Goal: Find specific page/section: Find specific page/section

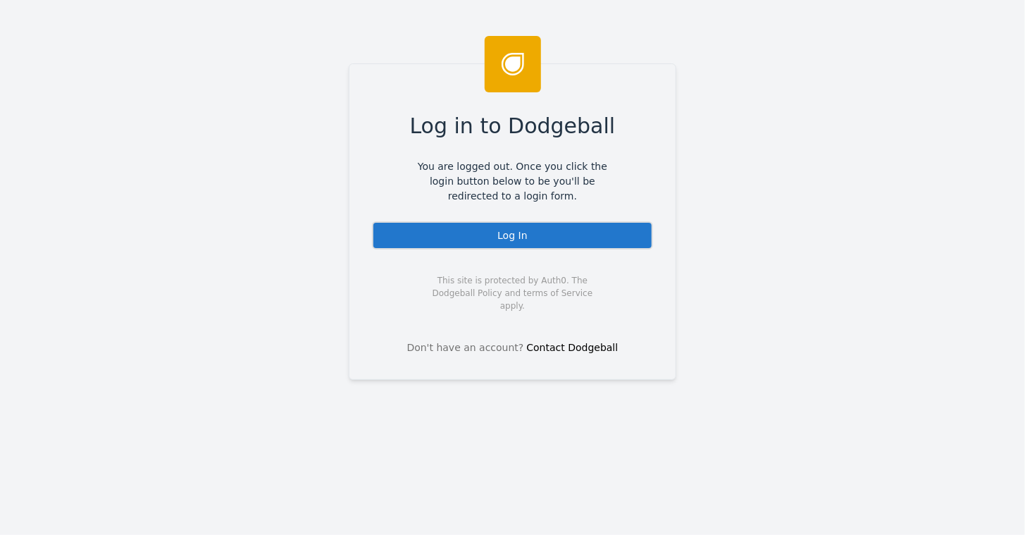
click at [522, 234] on div "Log In" at bounding box center [512, 235] width 281 height 28
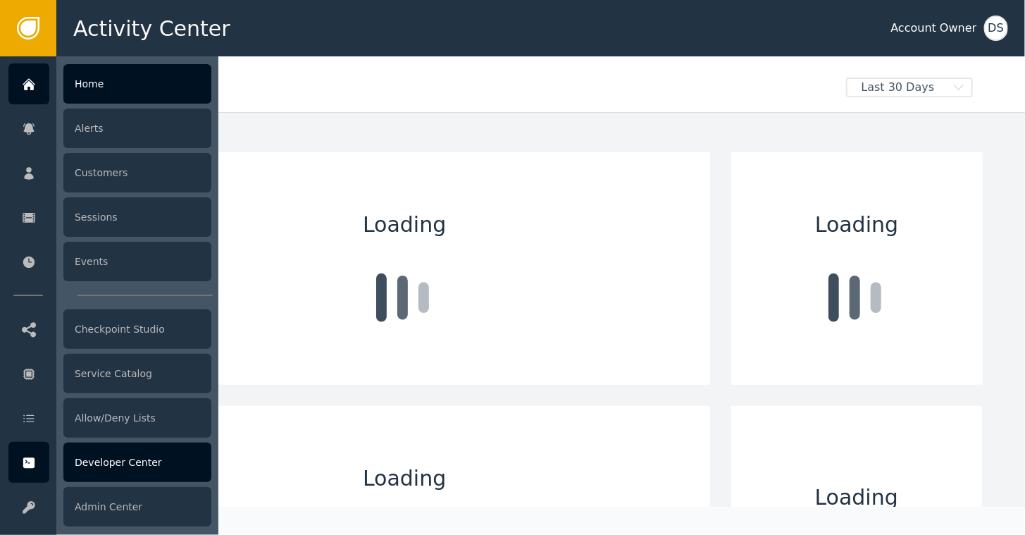
click at [30, 462] on icon at bounding box center [28, 463] width 11 height 11
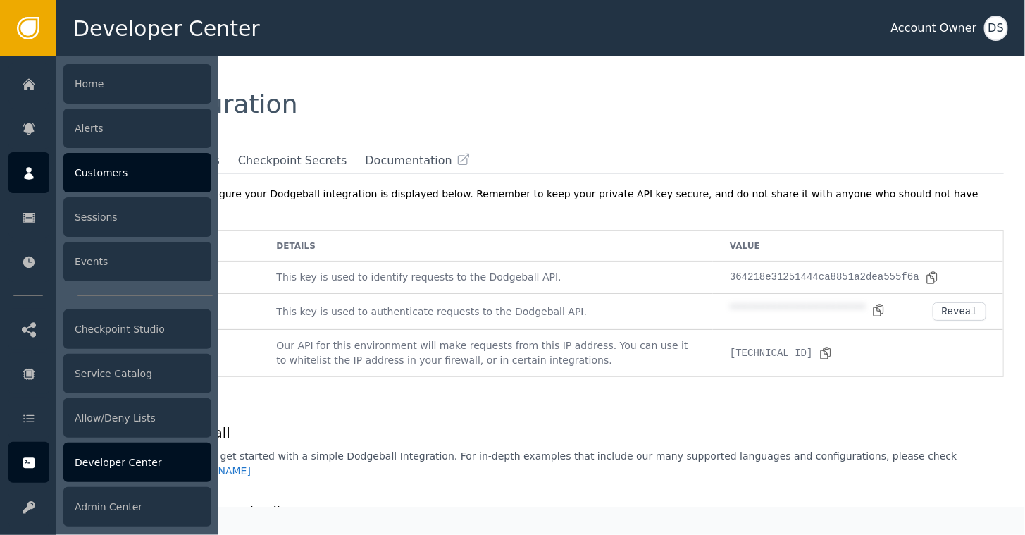
click at [103, 165] on div "Customers" at bounding box center [137, 172] width 148 height 39
